Goal: Check status: Check status

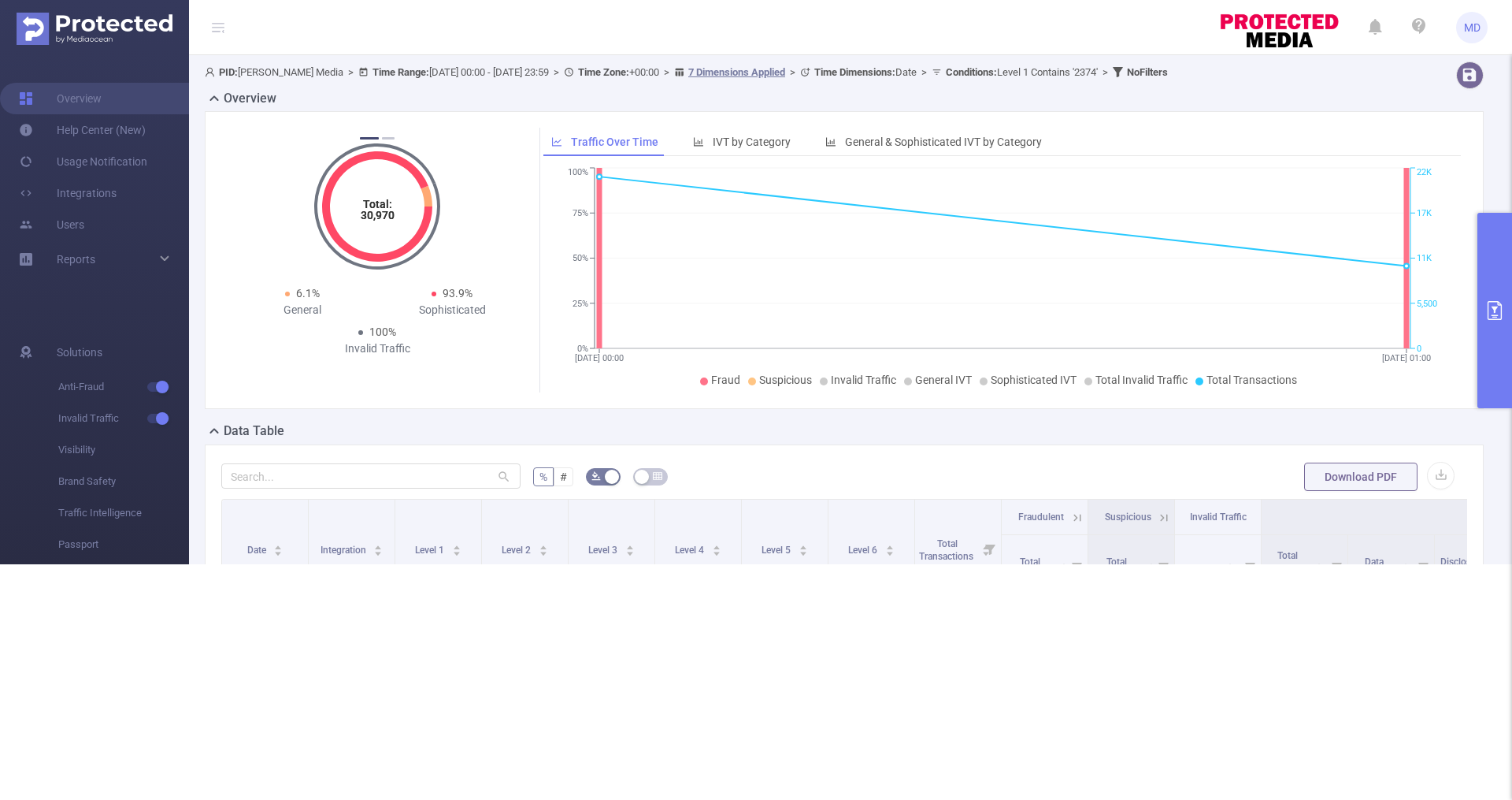
scroll to position [0, 1097]
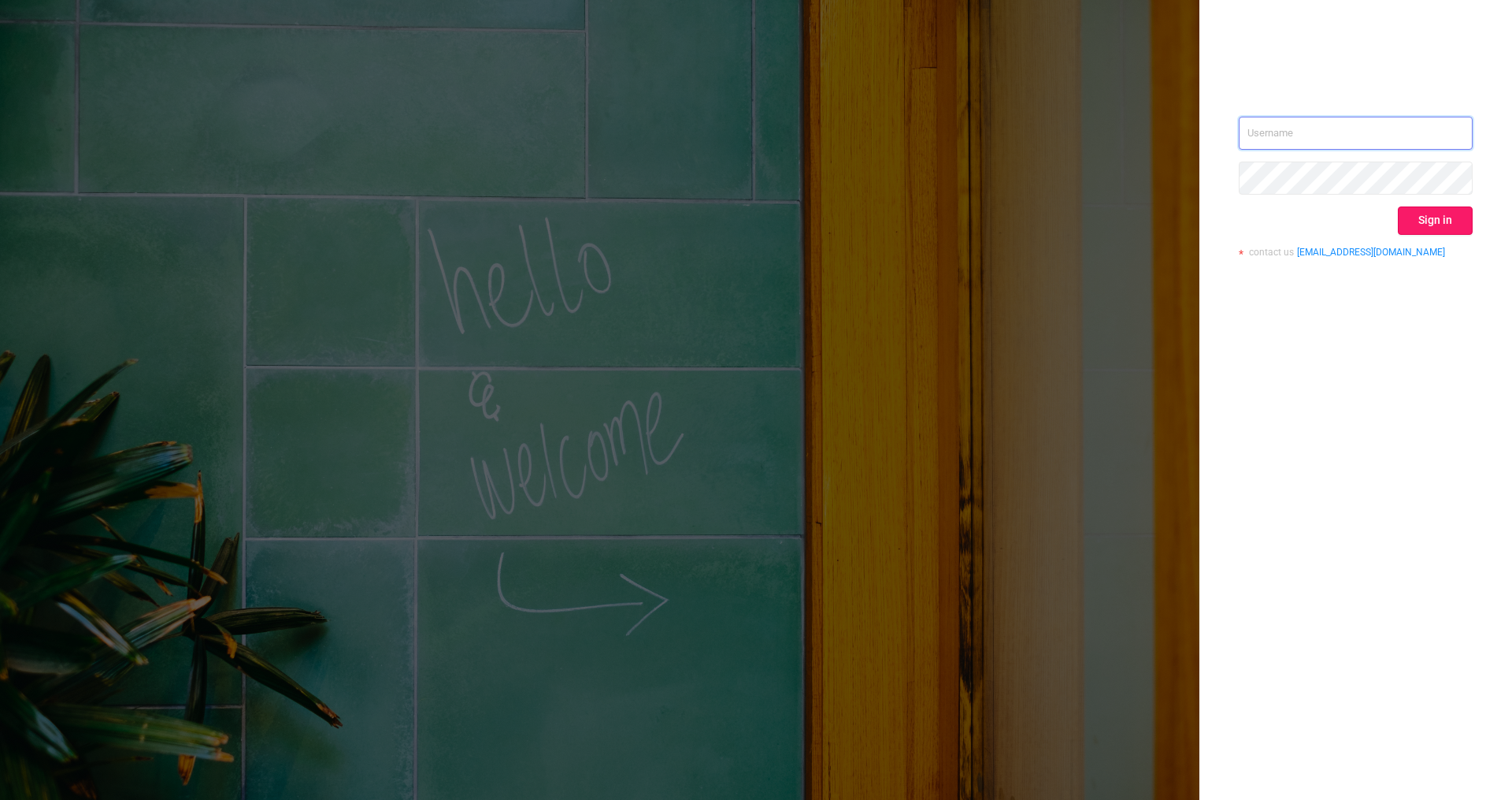
type input "mary@lunamedia.io"
click at [1430, 222] on button "Sign in" at bounding box center [1435, 220] width 75 height 28
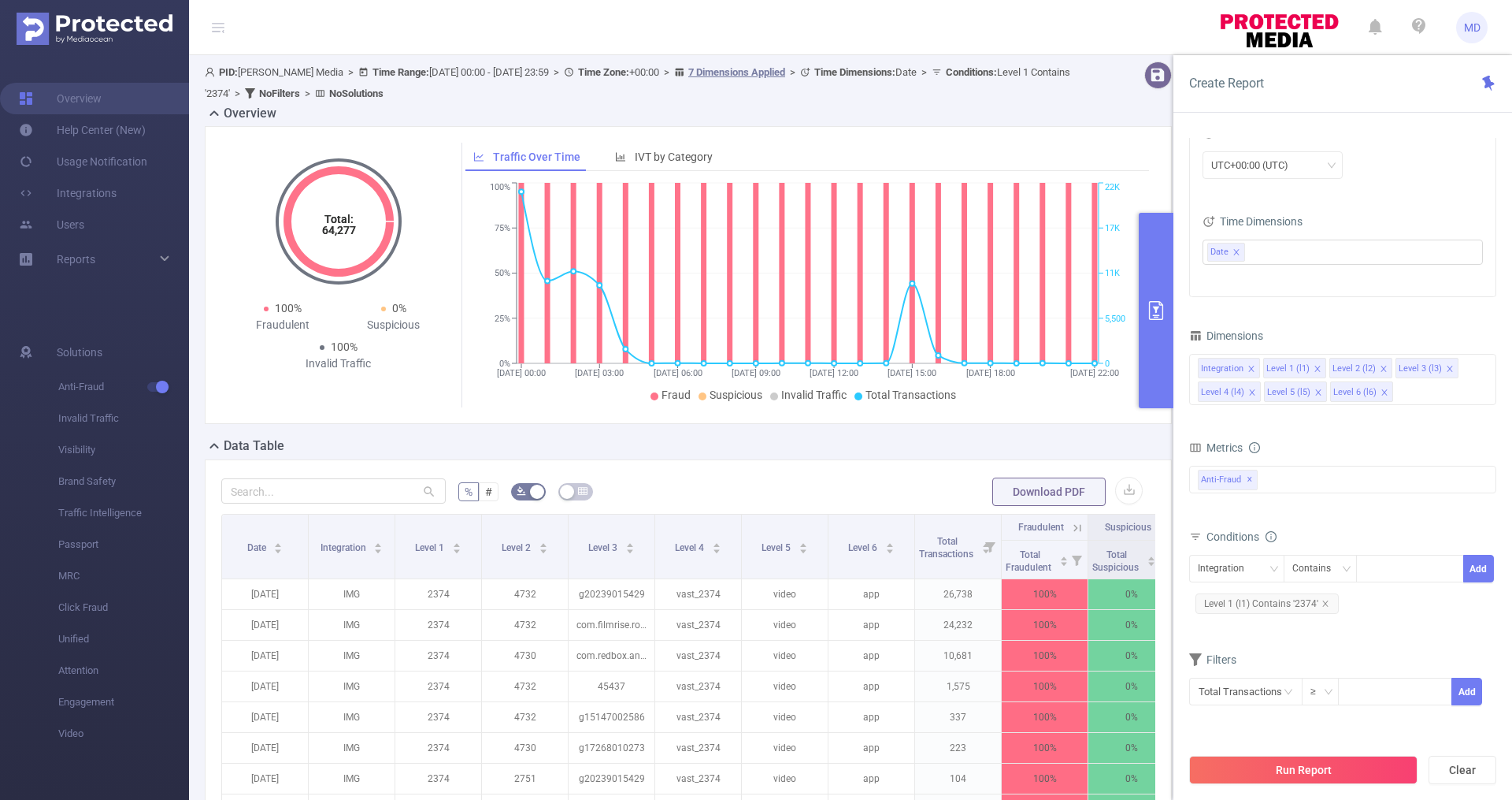
scroll to position [77, 0]
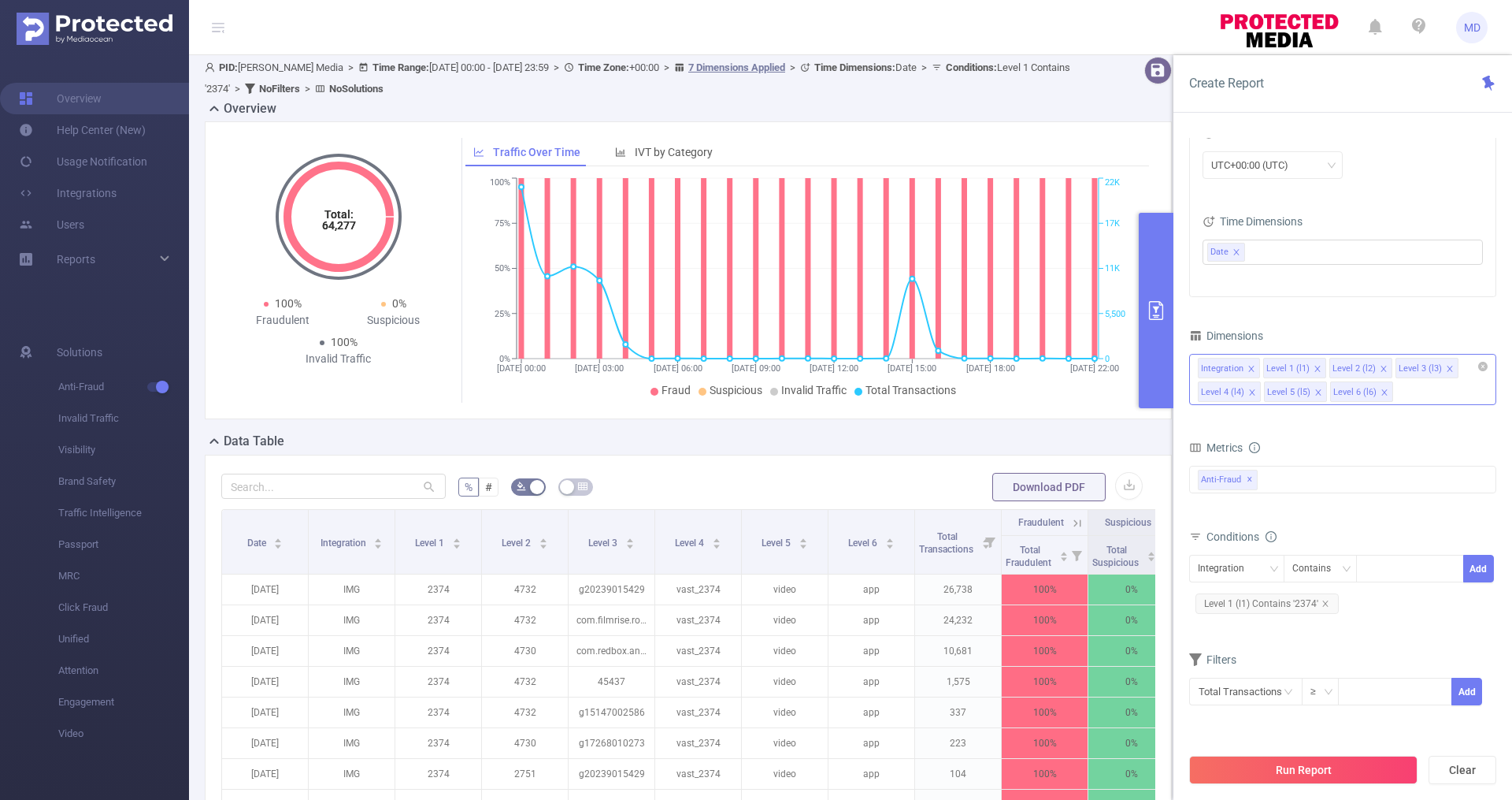
click at [1447, 369] on icon "icon: close" at bounding box center [1449, 368] width 8 height 8
click at [1446, 371] on icon "icon: close" at bounding box center [1449, 368] width 8 height 8
click at [1372, 778] on button "Run Report" at bounding box center [1303, 769] width 228 height 28
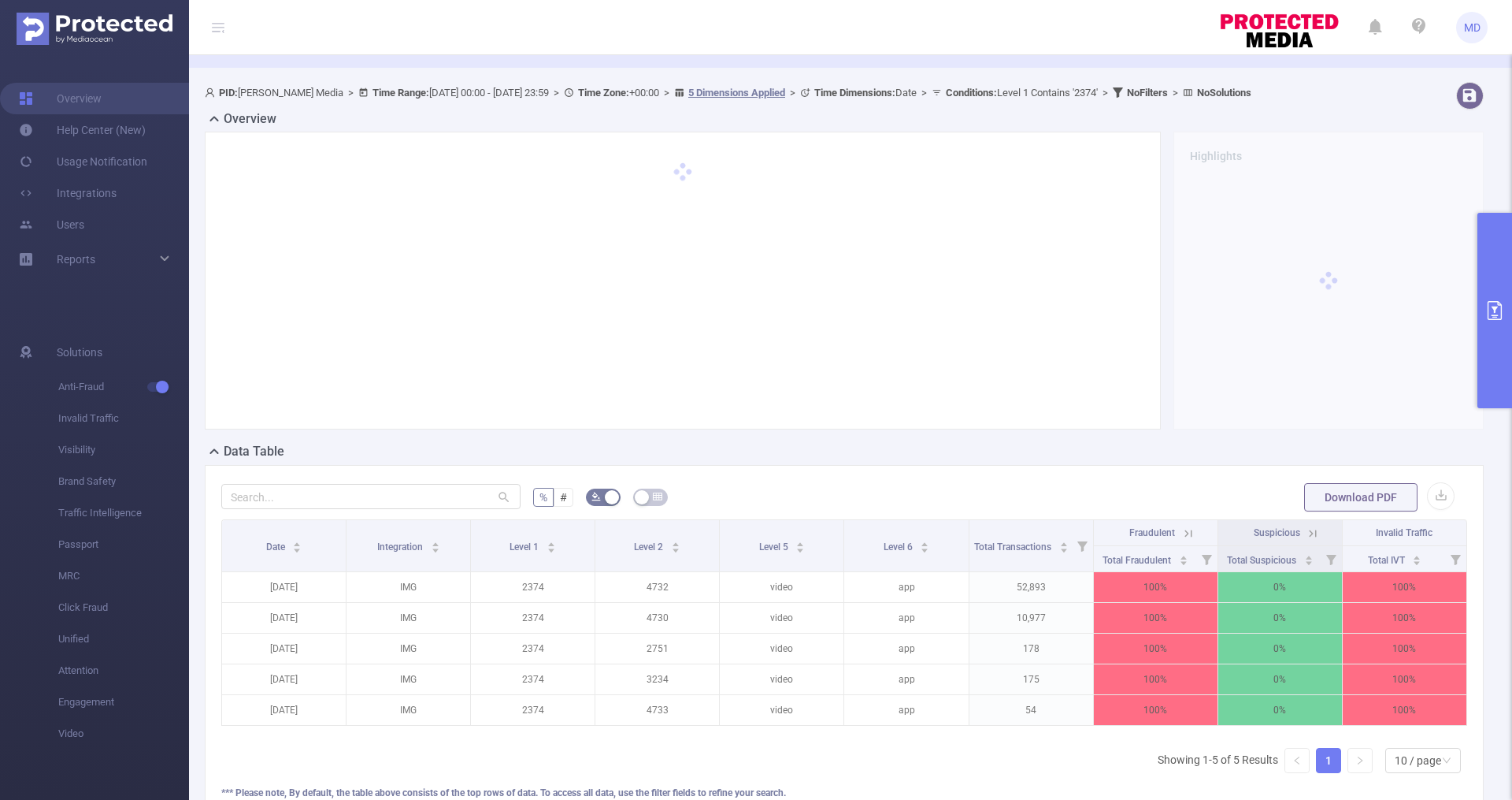
scroll to position [77, 0]
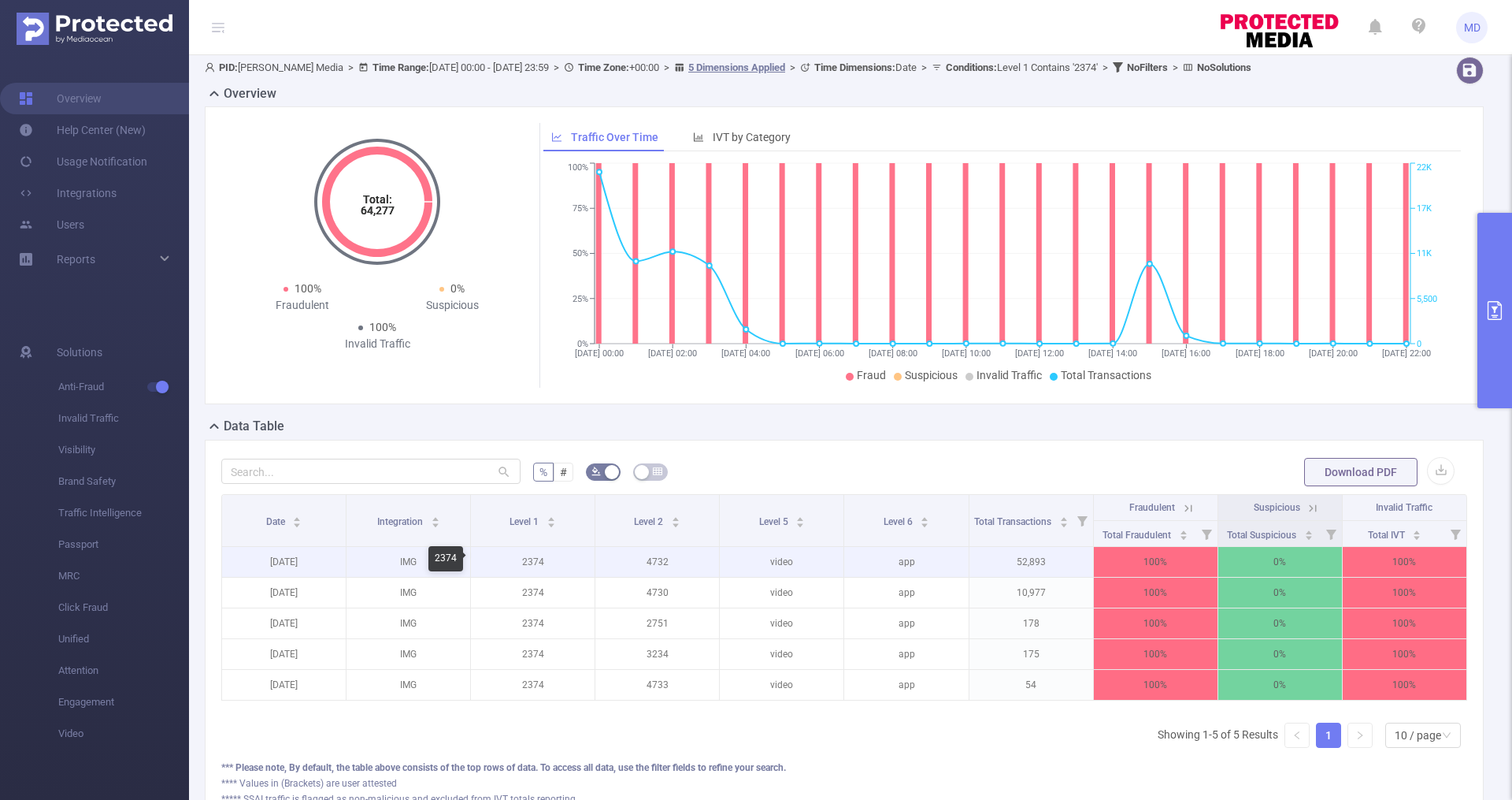
click at [525, 563] on p "2374" at bounding box center [532, 562] width 123 height 30
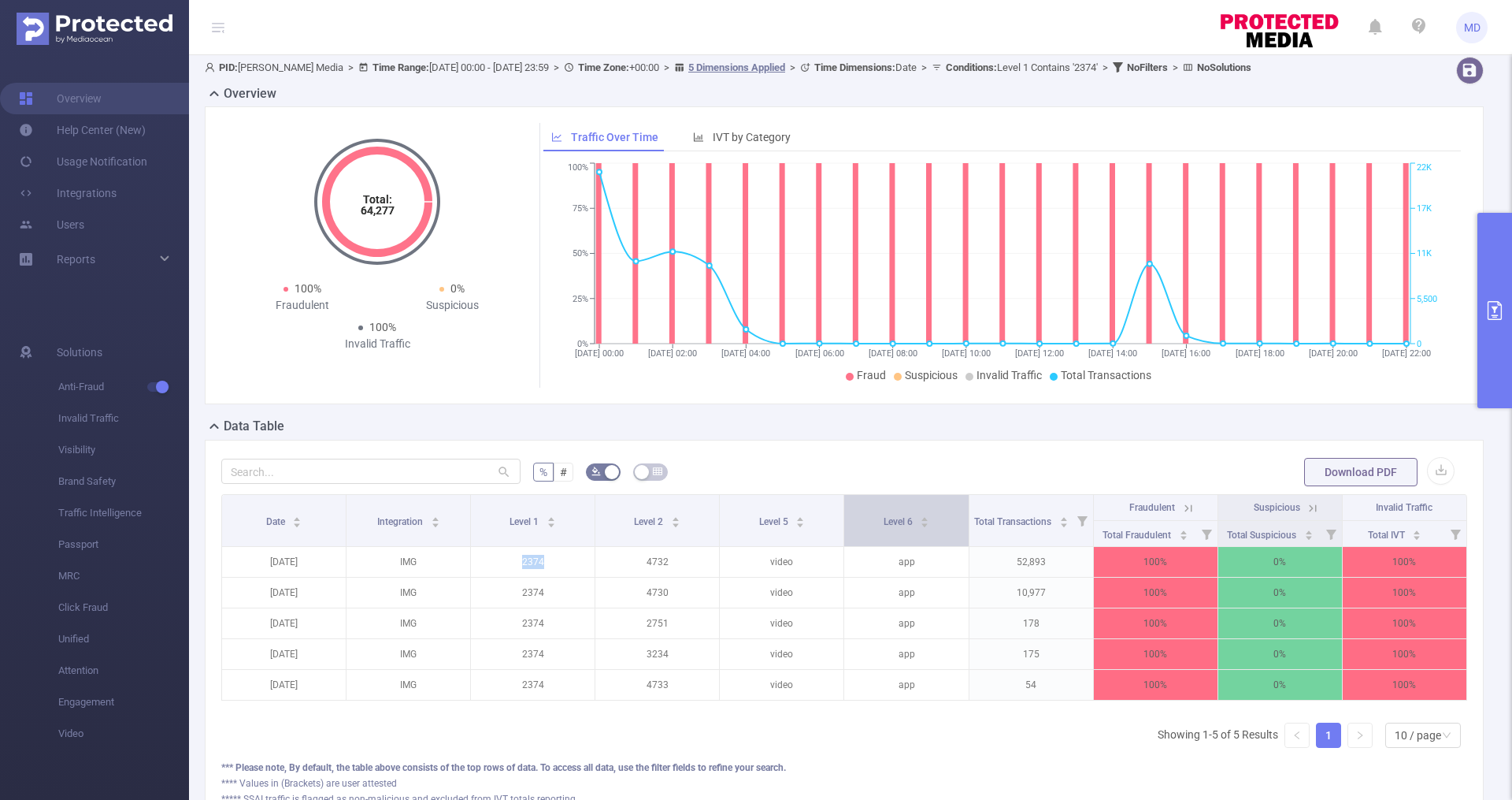
copy p "2374"
